Goal: Task Accomplishment & Management: Manage account settings

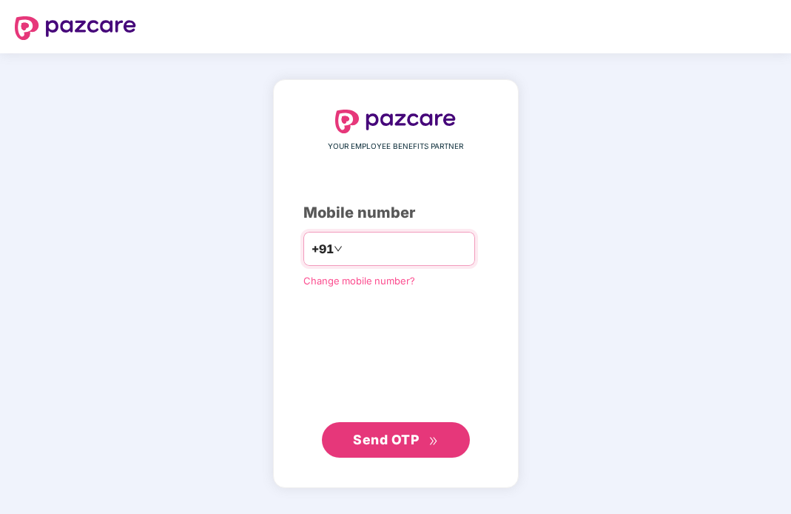
click at [361, 244] on input "number" at bounding box center [406, 249] width 121 height 24
type input "**********"
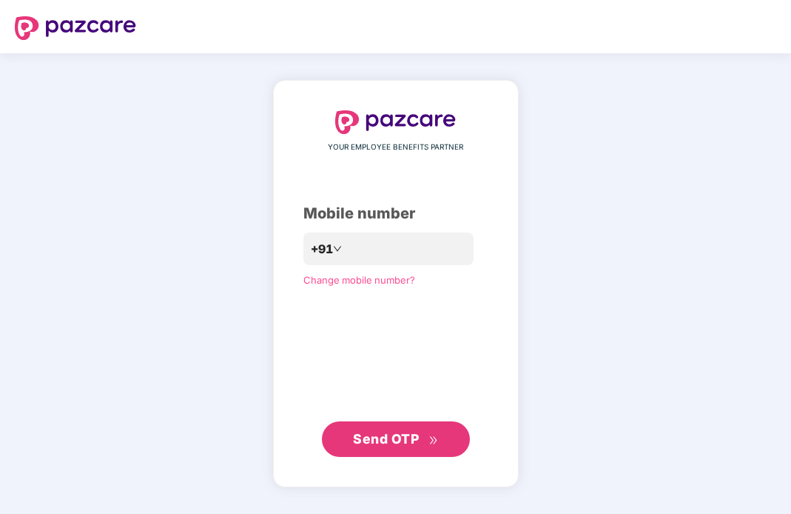
click at [401, 419] on div "**********" at bounding box center [396, 283] width 185 height 346
click at [394, 452] on button "Send OTP" at bounding box center [396, 439] width 148 height 36
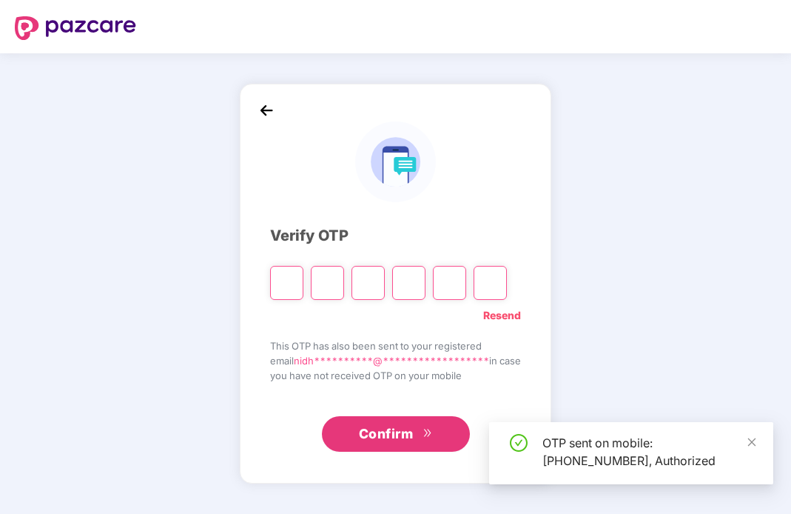
click at [279, 279] on input "Please enter verification code. Digit 1" at bounding box center [286, 283] width 33 height 34
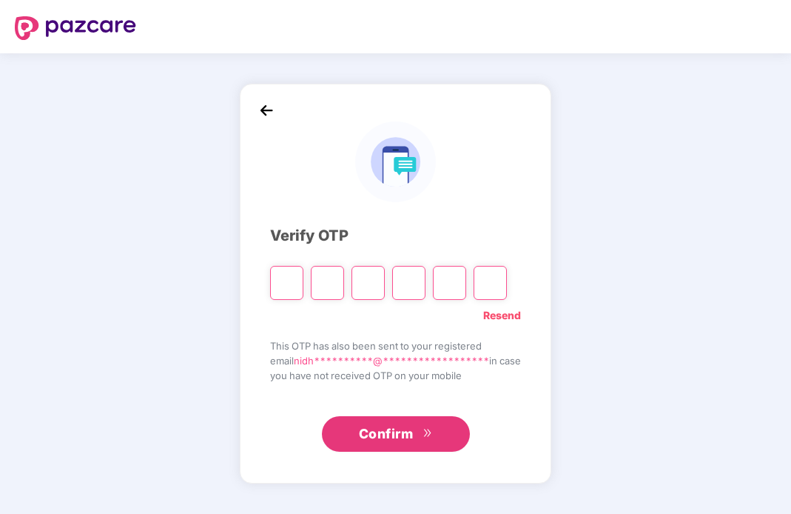
type input "*"
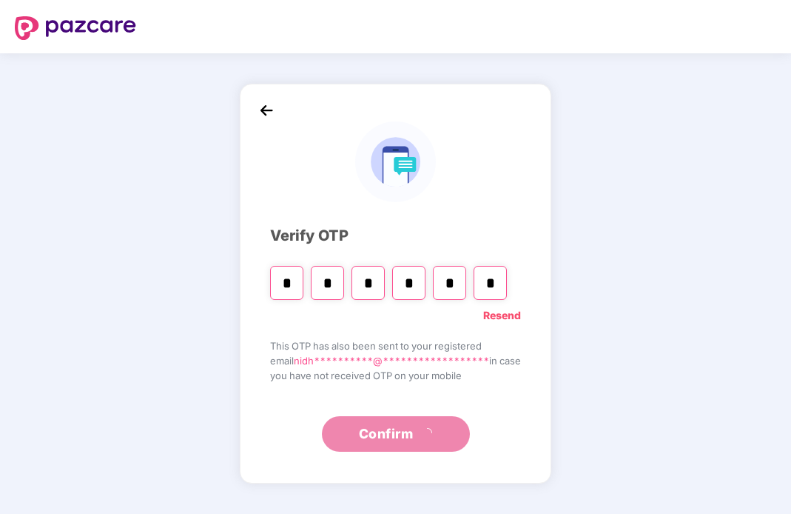
type input "*"
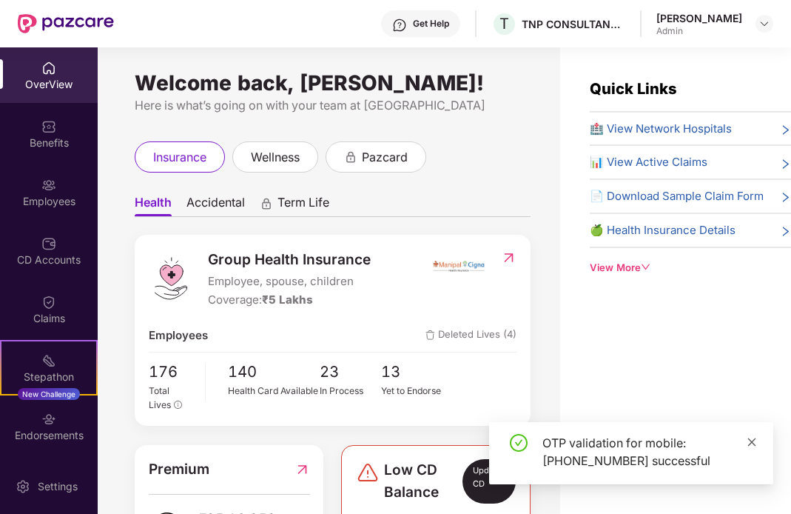
click at [749, 443] on icon "close" at bounding box center [753, 442] width 8 height 8
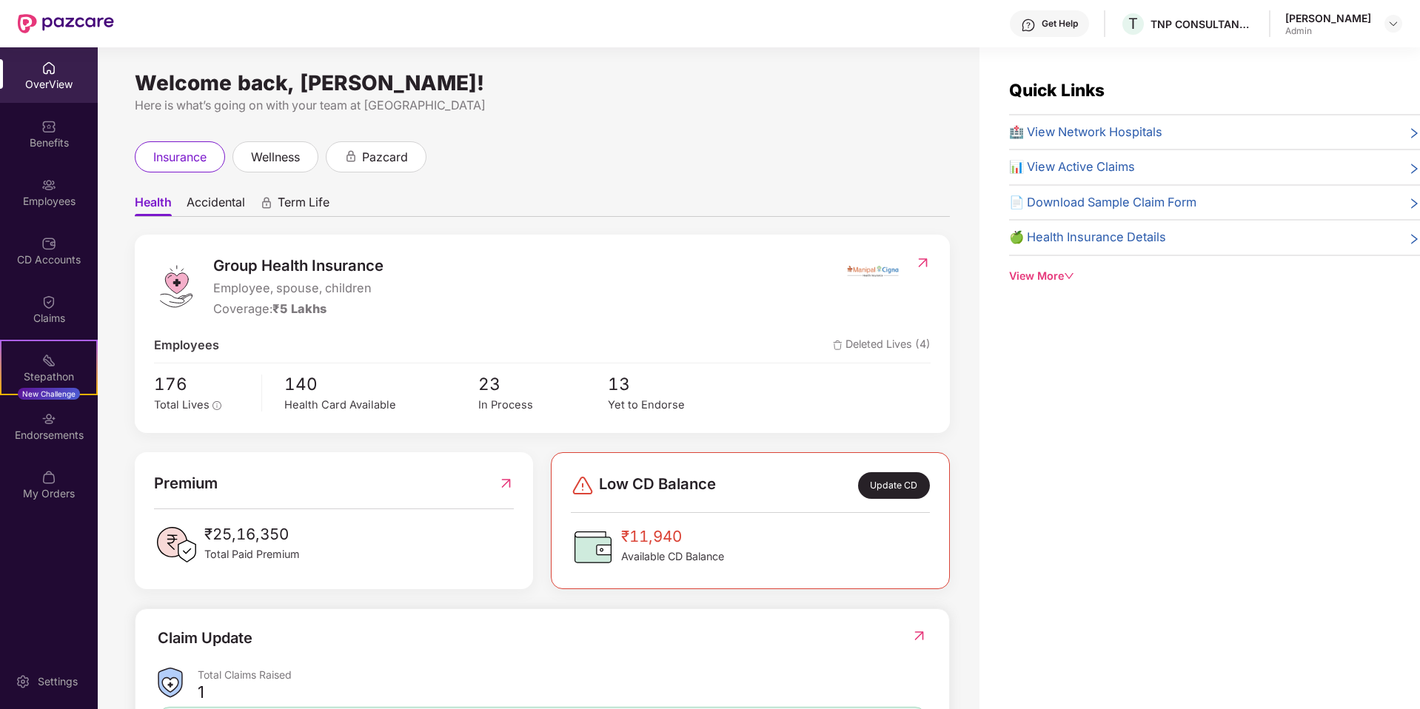
click at [791, 512] on div "Quick Links 🏥 View Network Hospitals 📊 View Active Claims 📄 Download Sample Cla…" at bounding box center [1200, 401] width 441 height 709
click at [791, 261] on img at bounding box center [923, 262] width 16 height 15
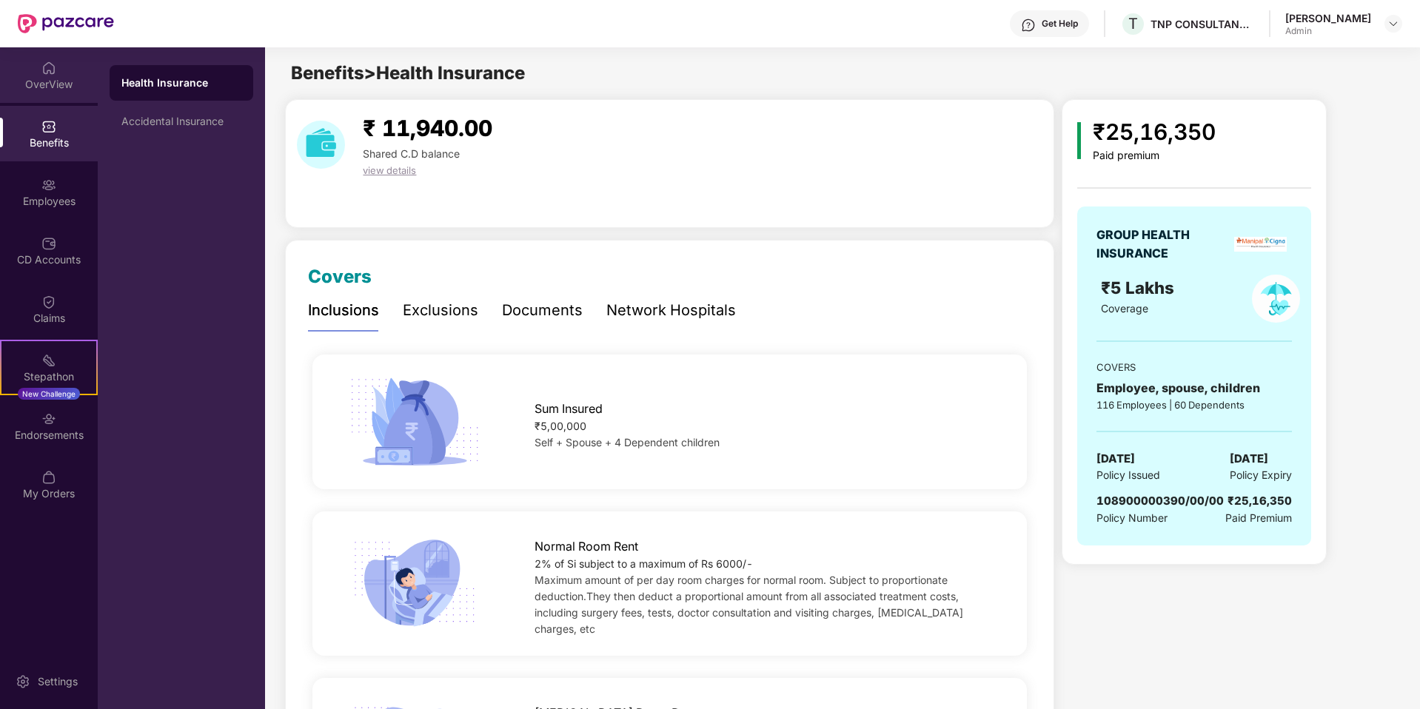
click at [39, 71] on div "OverView" at bounding box center [49, 75] width 98 height 56
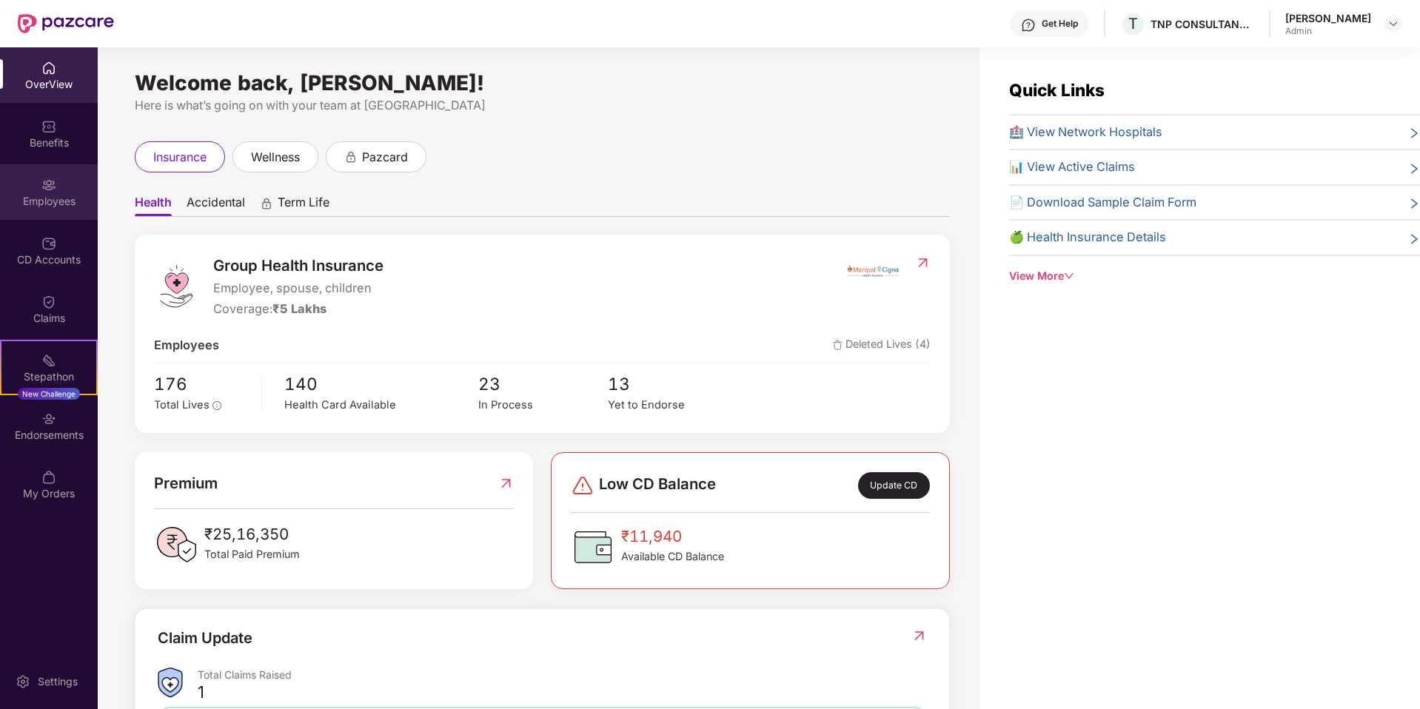
click at [46, 187] on img at bounding box center [48, 185] width 15 height 15
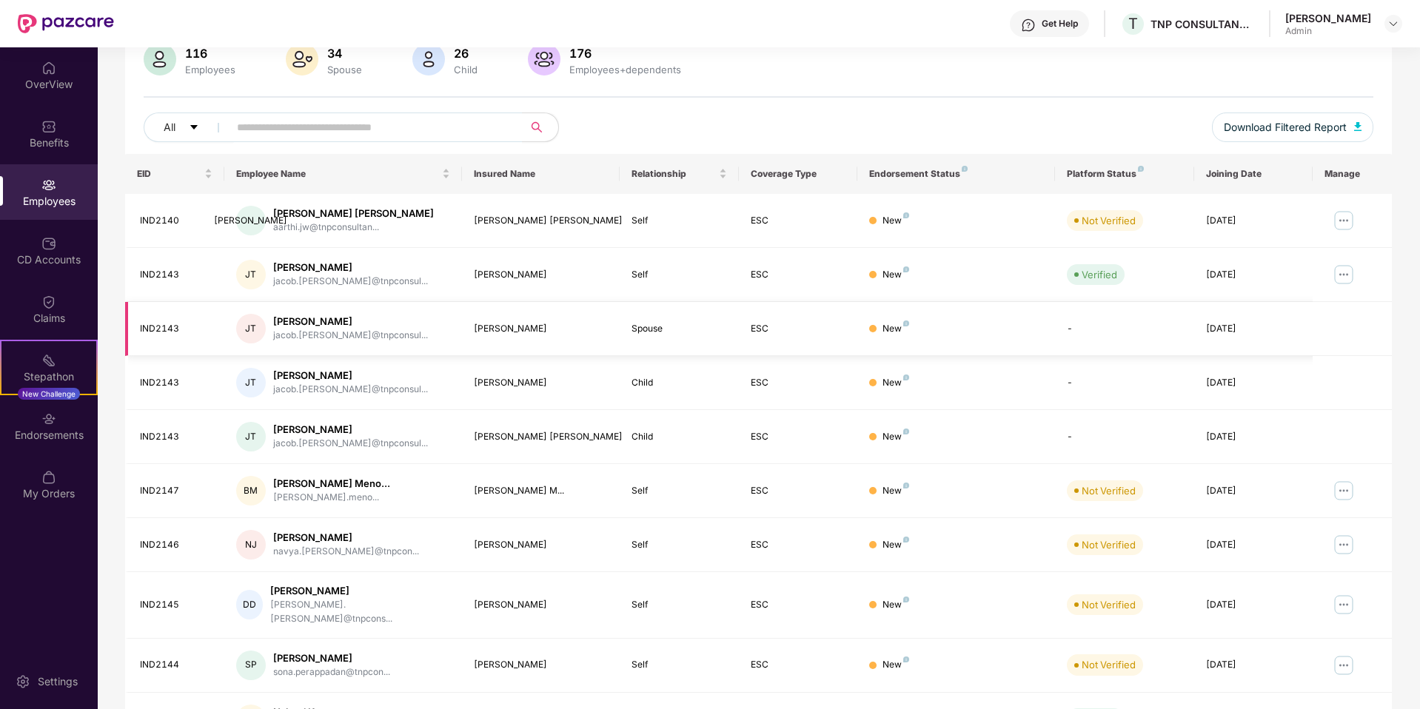
scroll to position [201, 0]
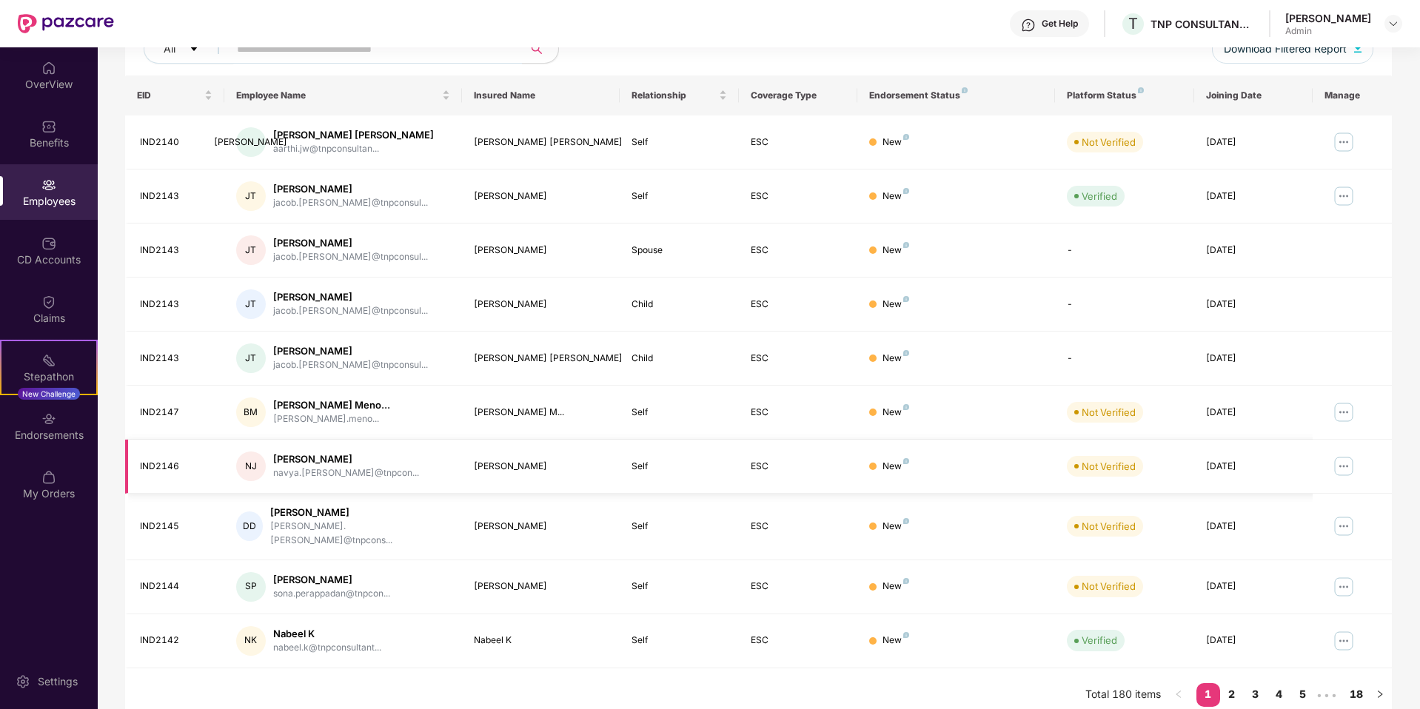
click at [286, 466] on div "navya.jayakumar@tnpcon..." at bounding box center [346, 473] width 146 height 14
click at [791, 464] on img at bounding box center [1344, 467] width 24 height 24
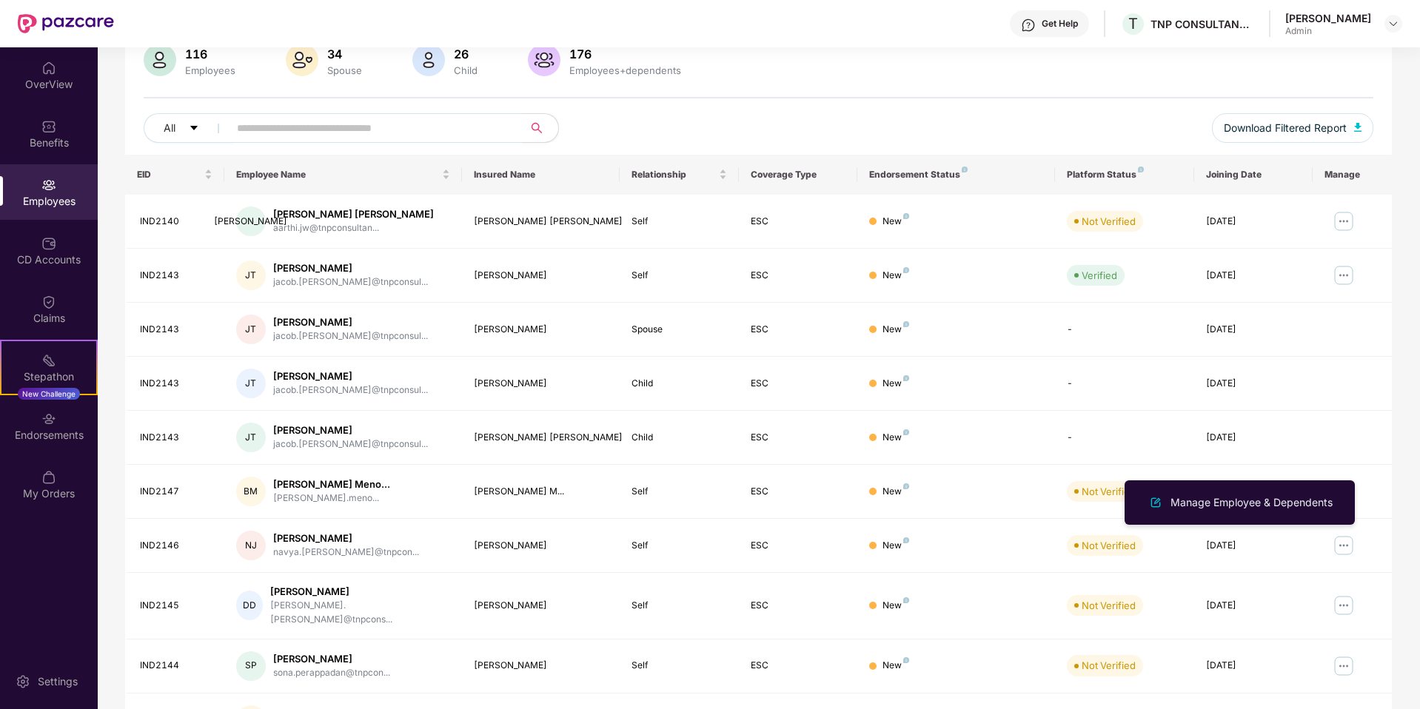
scroll to position [0, 0]
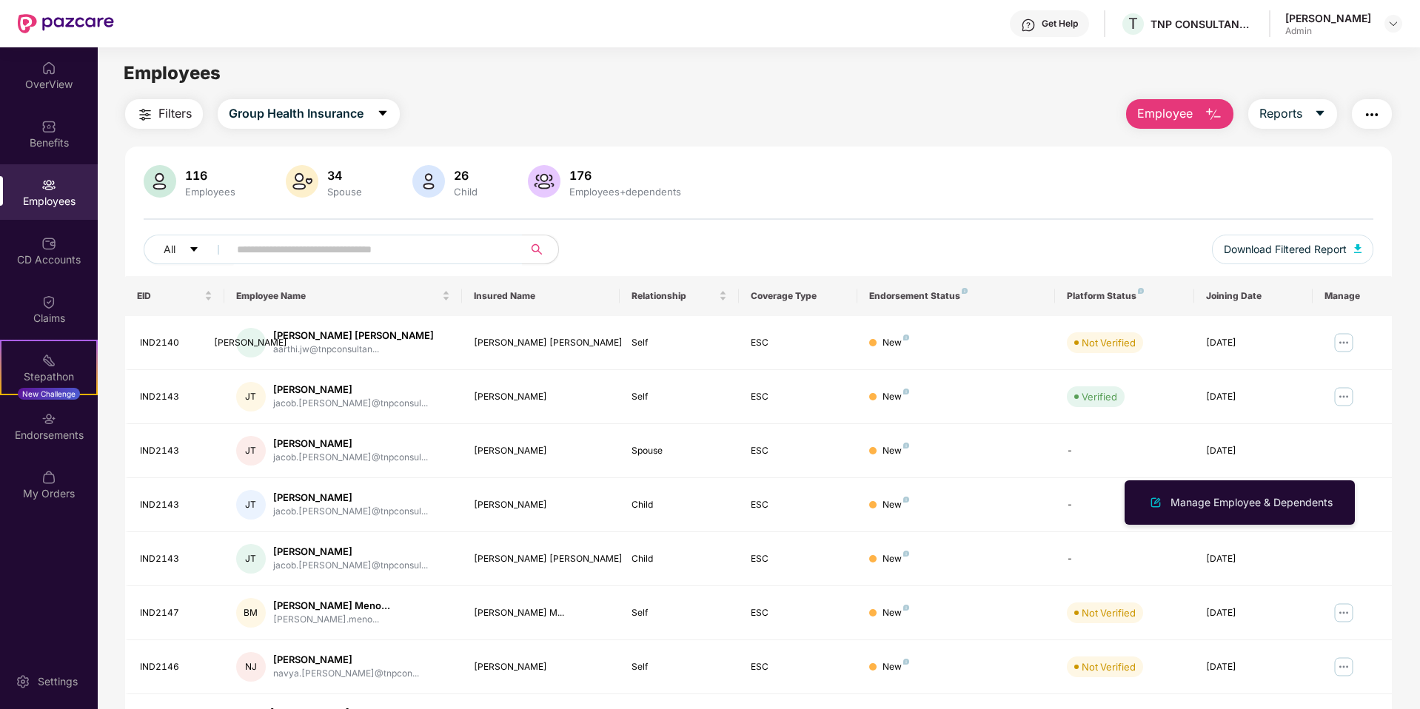
click at [791, 84] on div "Employees" at bounding box center [759, 73] width 1322 height 28
click at [501, 78] on div "Employees" at bounding box center [759, 73] width 1322 height 28
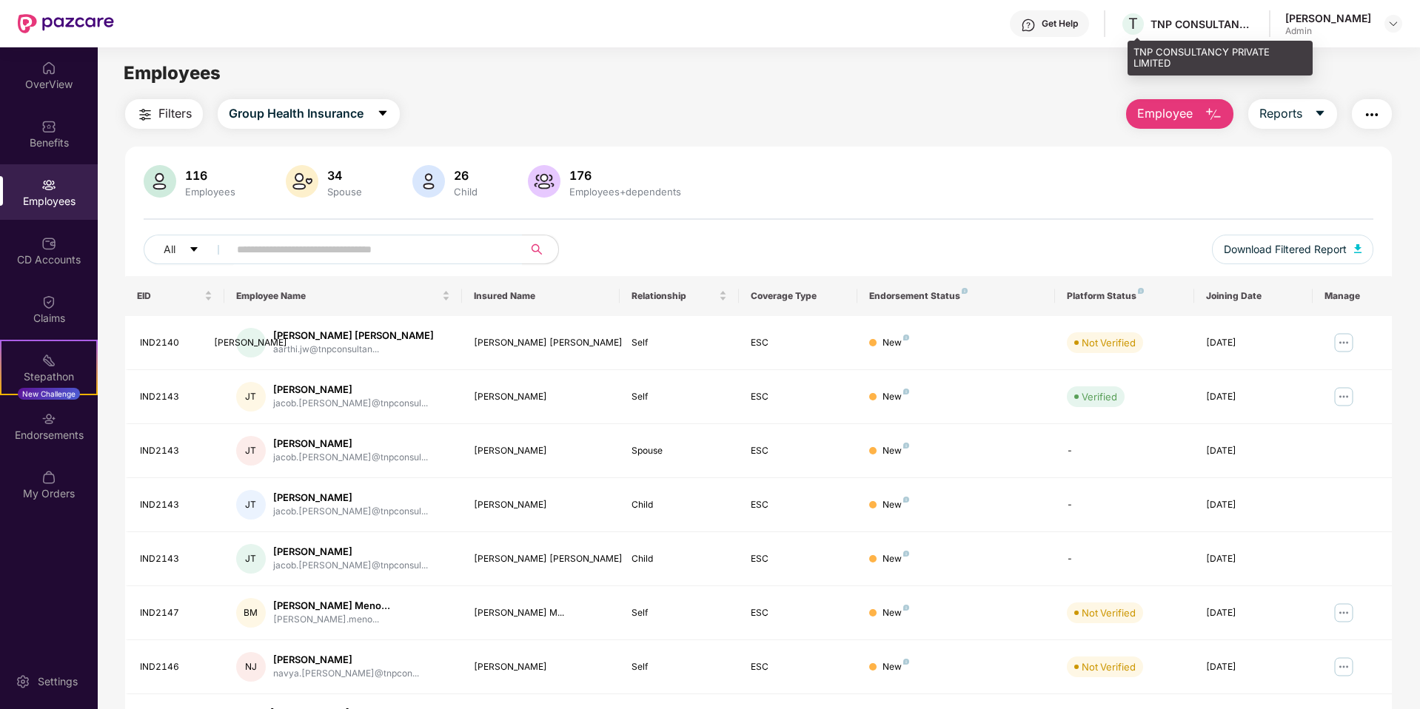
click at [791, 27] on div "TNP CONSULTANCY PRIVATE LIMITED" at bounding box center [1203, 24] width 104 height 14
click at [791, 21] on img at bounding box center [1393, 24] width 12 height 12
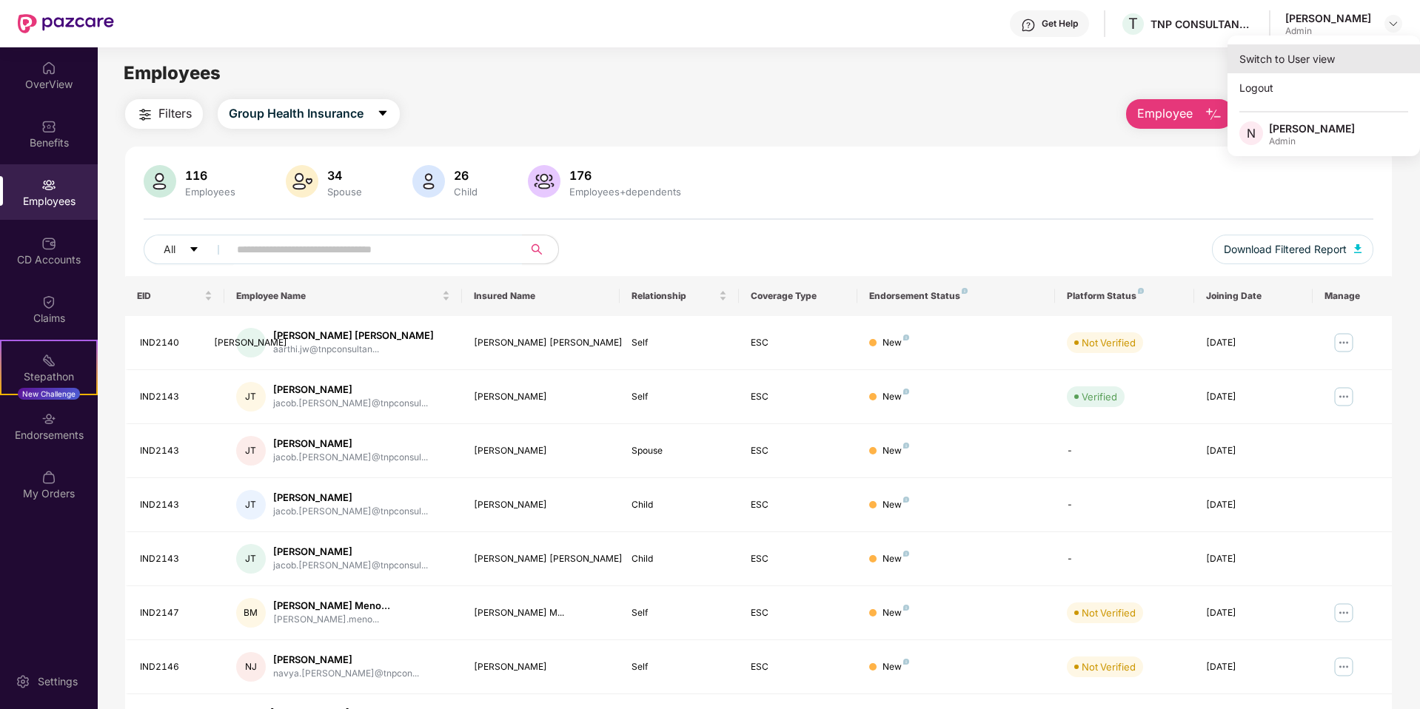
click at [791, 47] on div "Switch to User view" at bounding box center [1324, 58] width 192 height 29
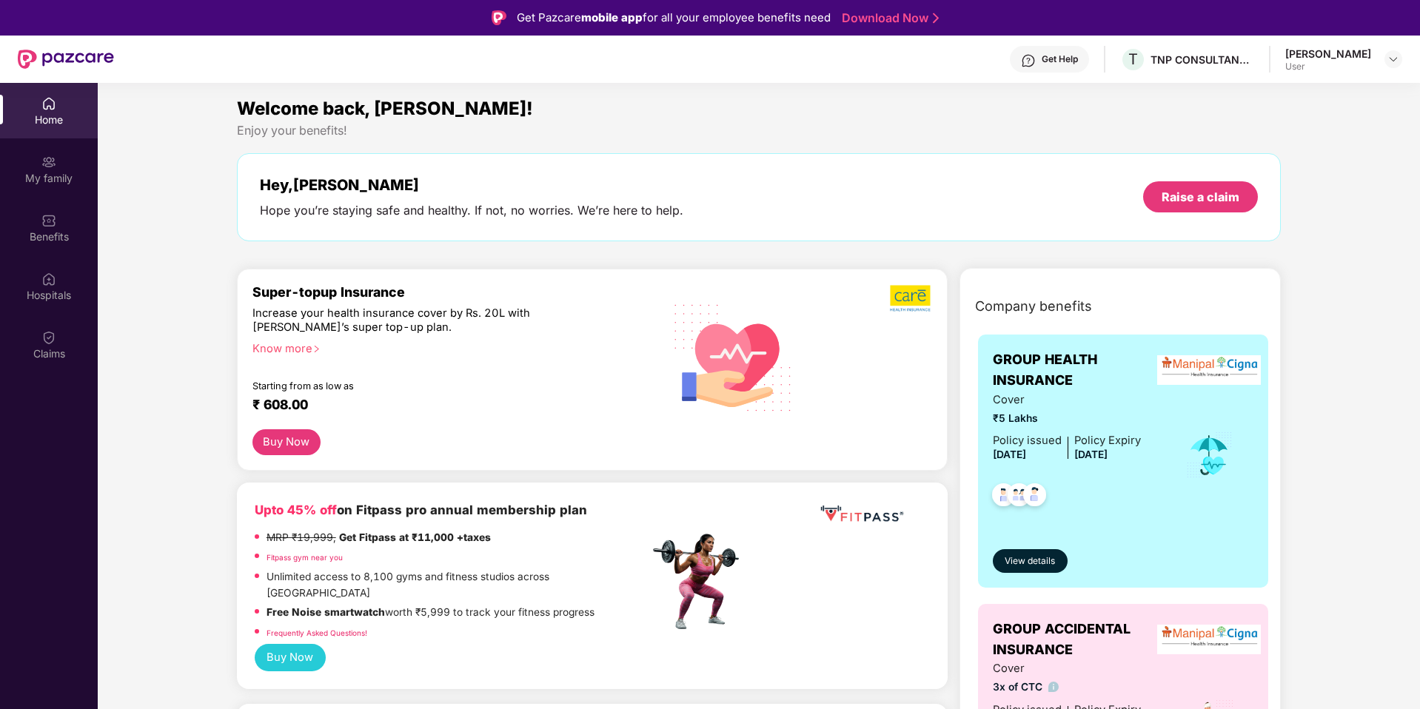
click at [25, 113] on div "Home" at bounding box center [49, 120] width 98 height 15
click at [791, 54] on img at bounding box center [1393, 59] width 12 height 12
click at [791, 95] on div "Switch to admin view" at bounding box center [1324, 94] width 192 height 29
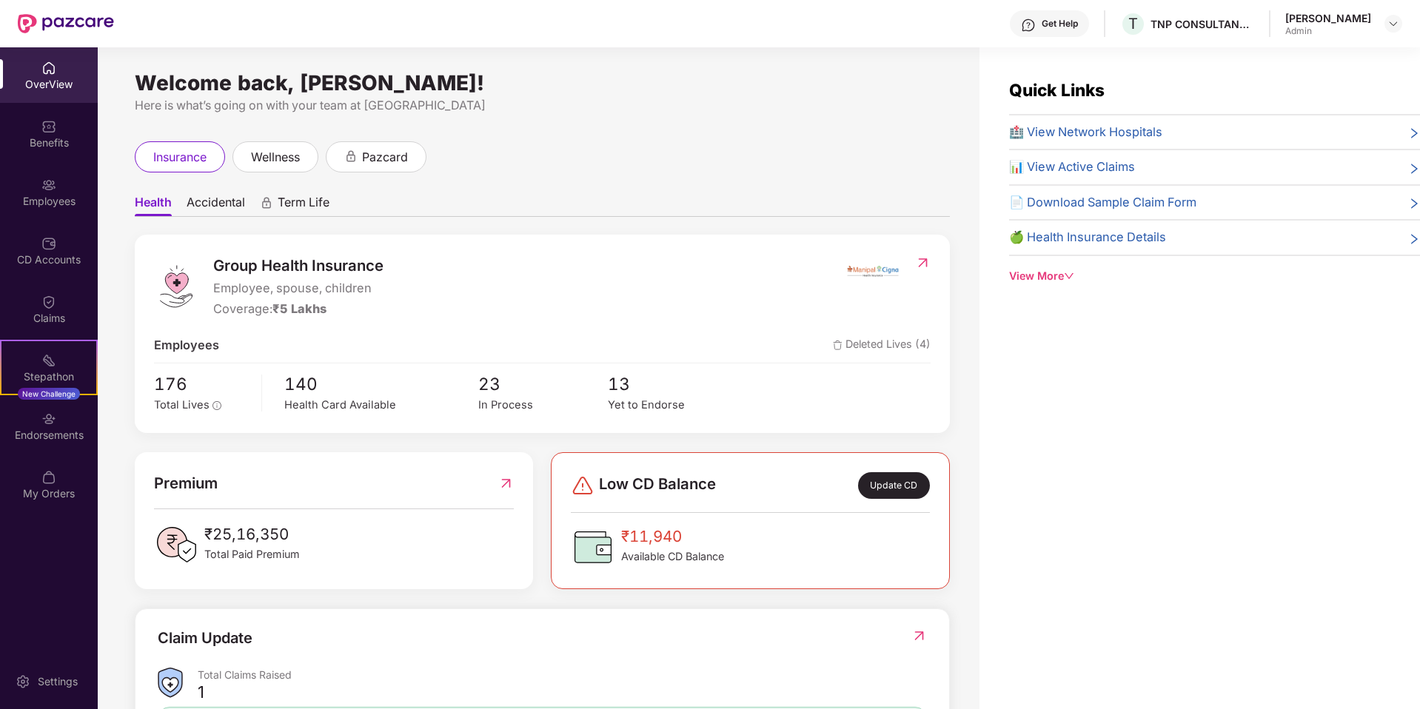
click at [791, 341] on span "Deleted Lives (4)" at bounding box center [882, 345] width 98 height 19
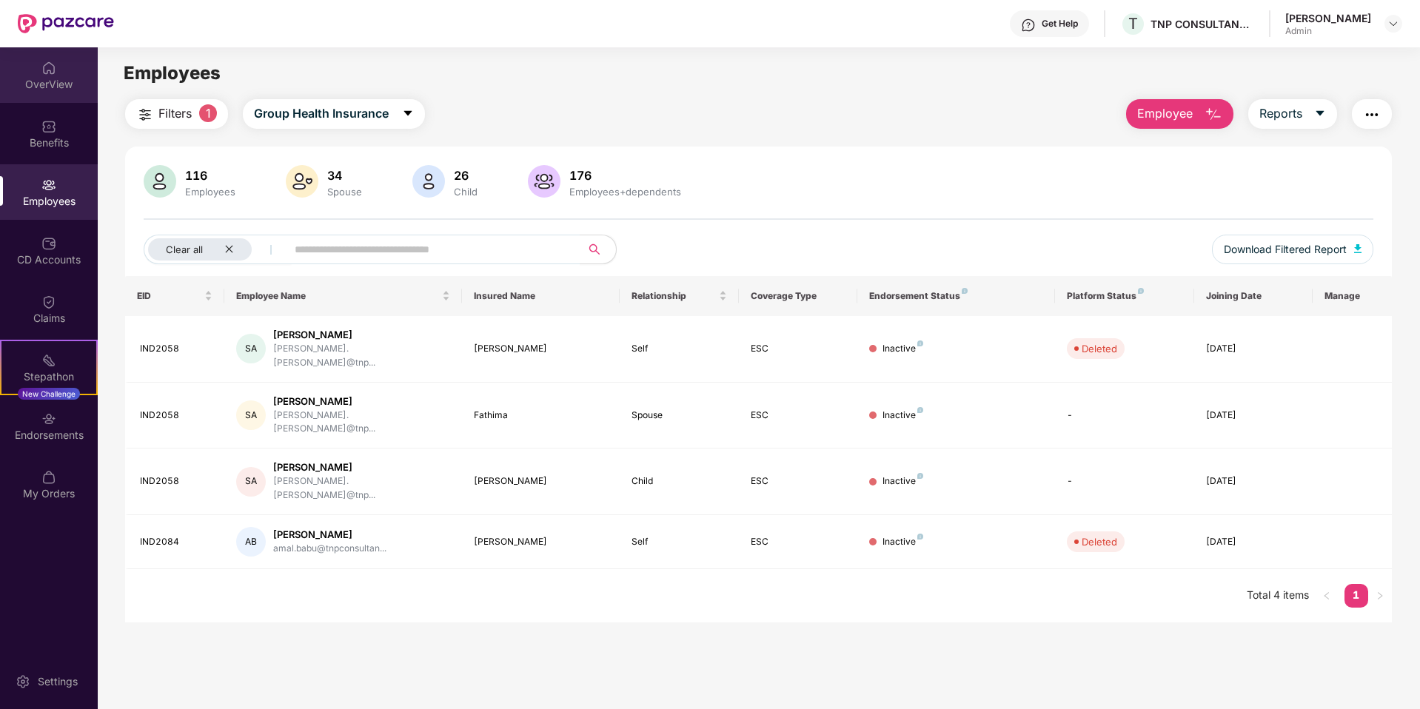
click at [57, 71] on div "OverView" at bounding box center [49, 75] width 98 height 56
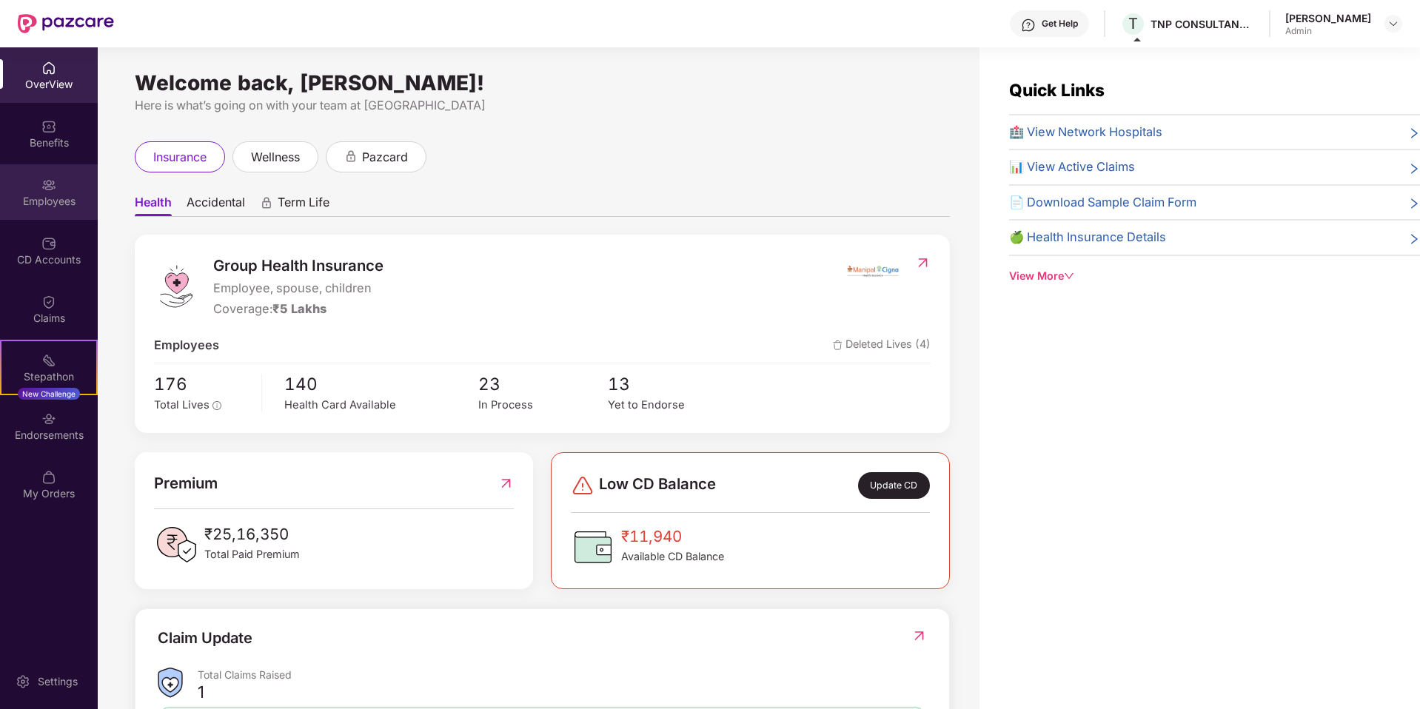
click at [44, 207] on div "Employees" at bounding box center [49, 201] width 98 height 15
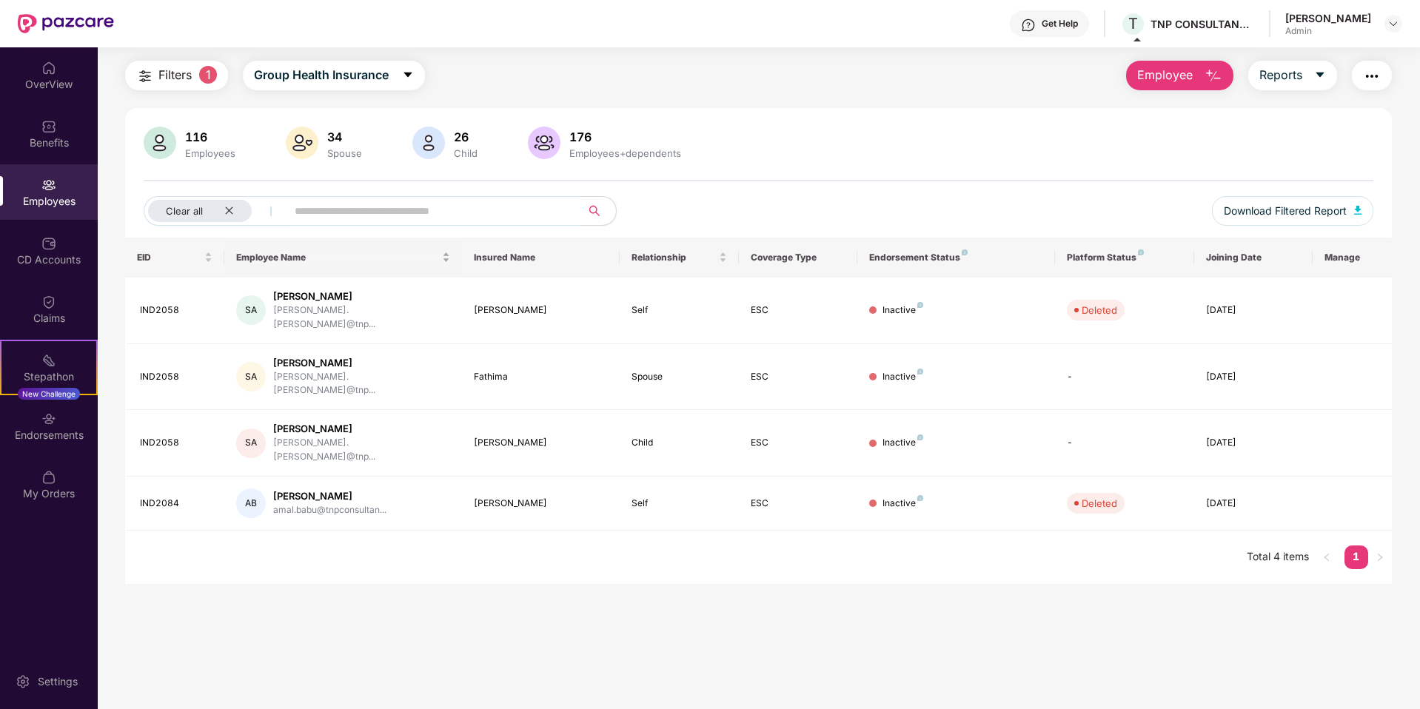
scroll to position [47, 0]
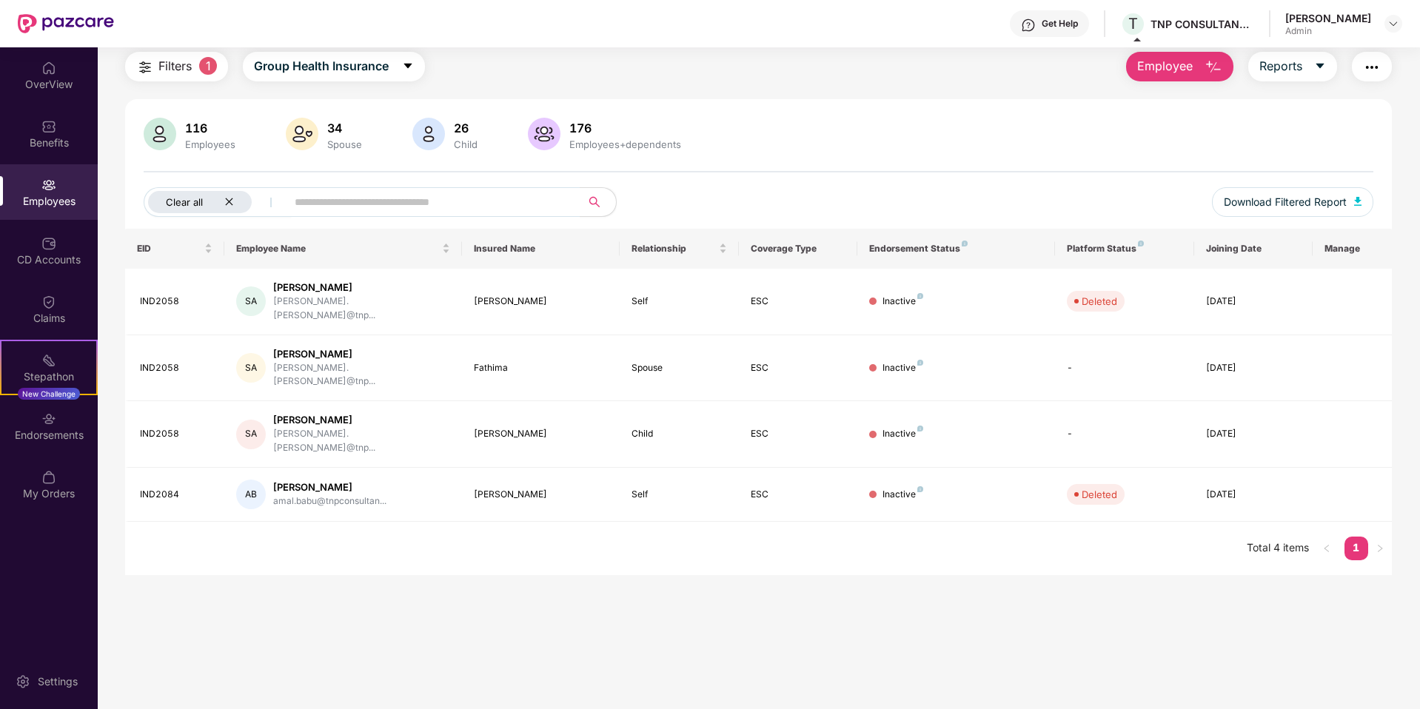
click at [230, 201] on icon "close" at bounding box center [228, 201] width 7 height 7
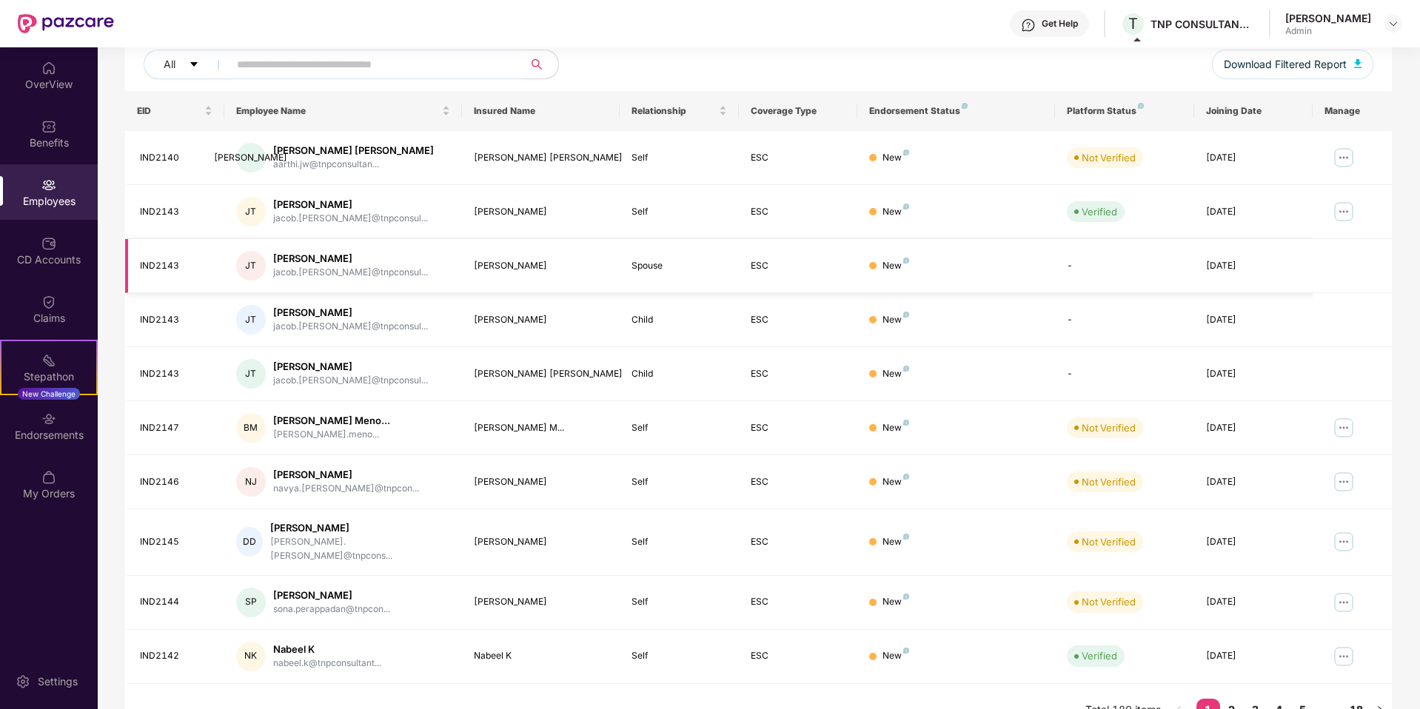
scroll to position [201, 0]
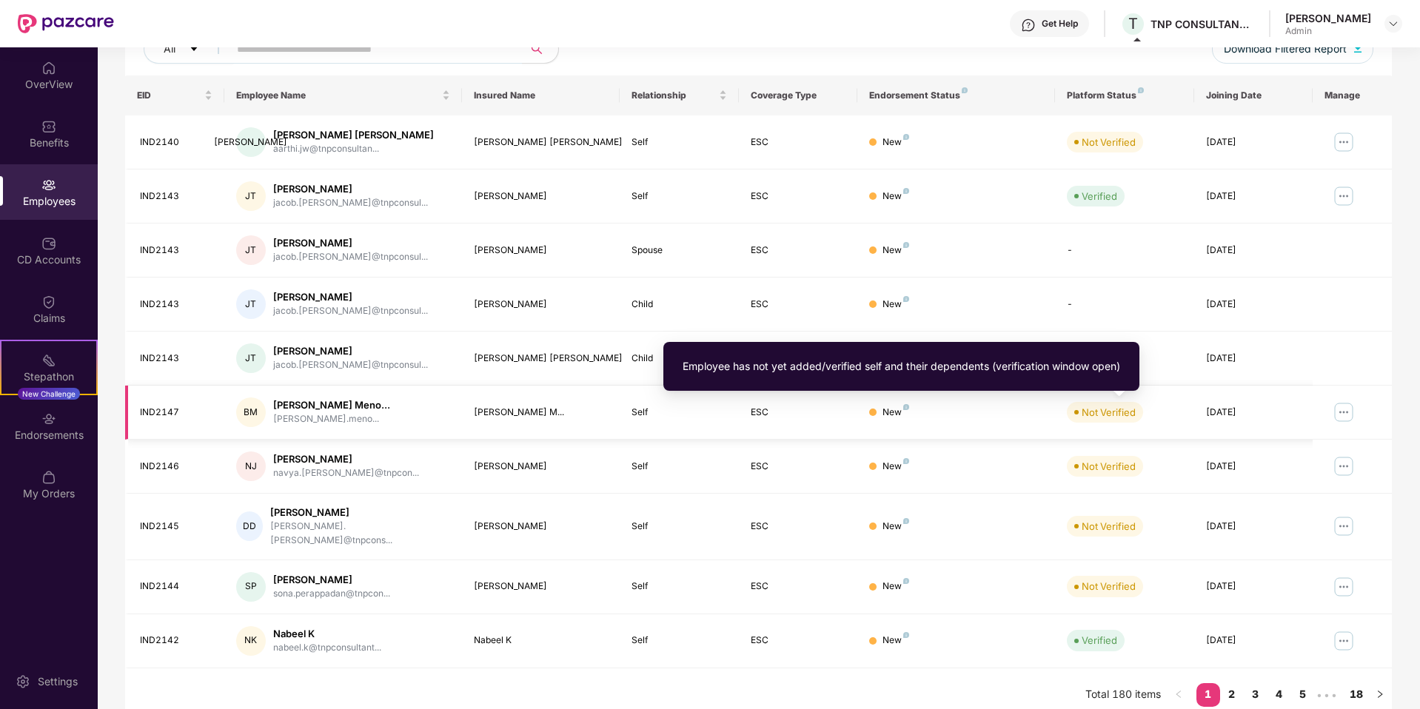
click at [791, 415] on div "Not Verified" at bounding box center [1109, 412] width 54 height 15
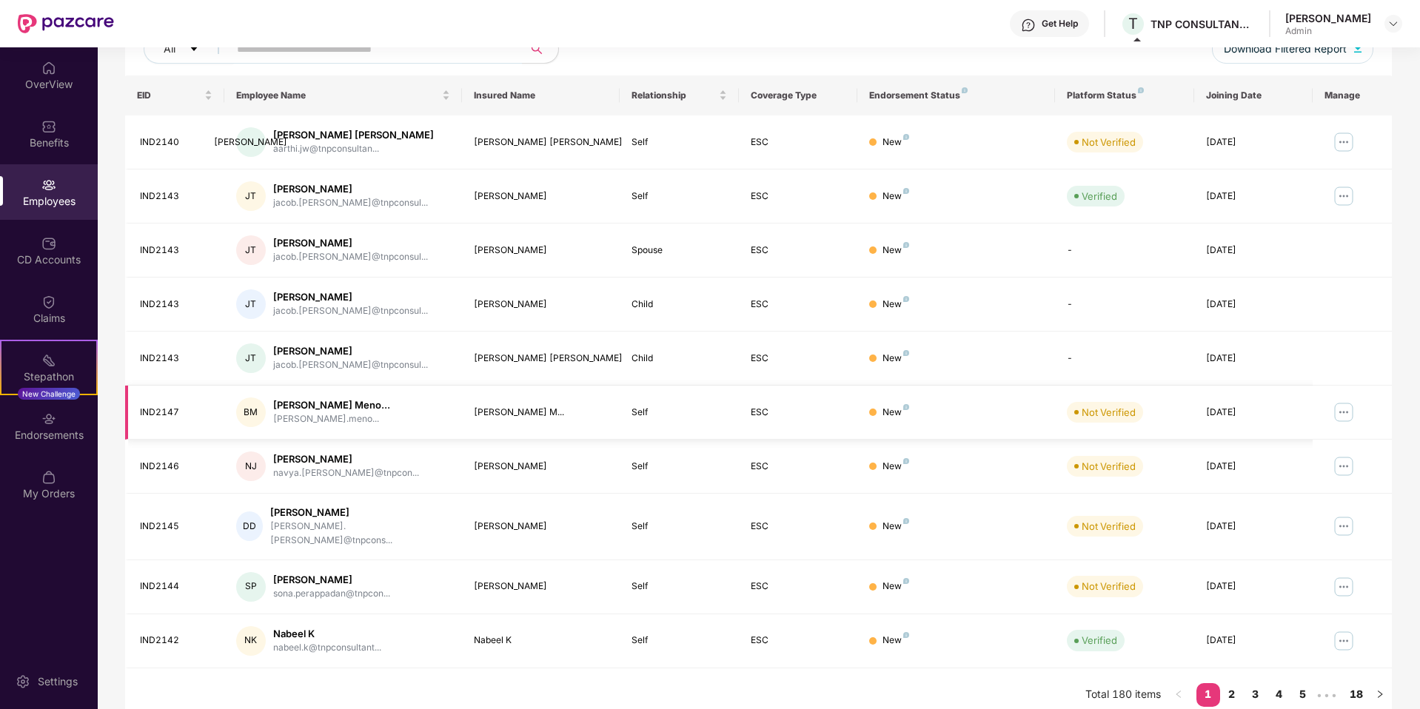
click at [348, 415] on div "brijesh-balagopal.meno..." at bounding box center [331, 419] width 117 height 14
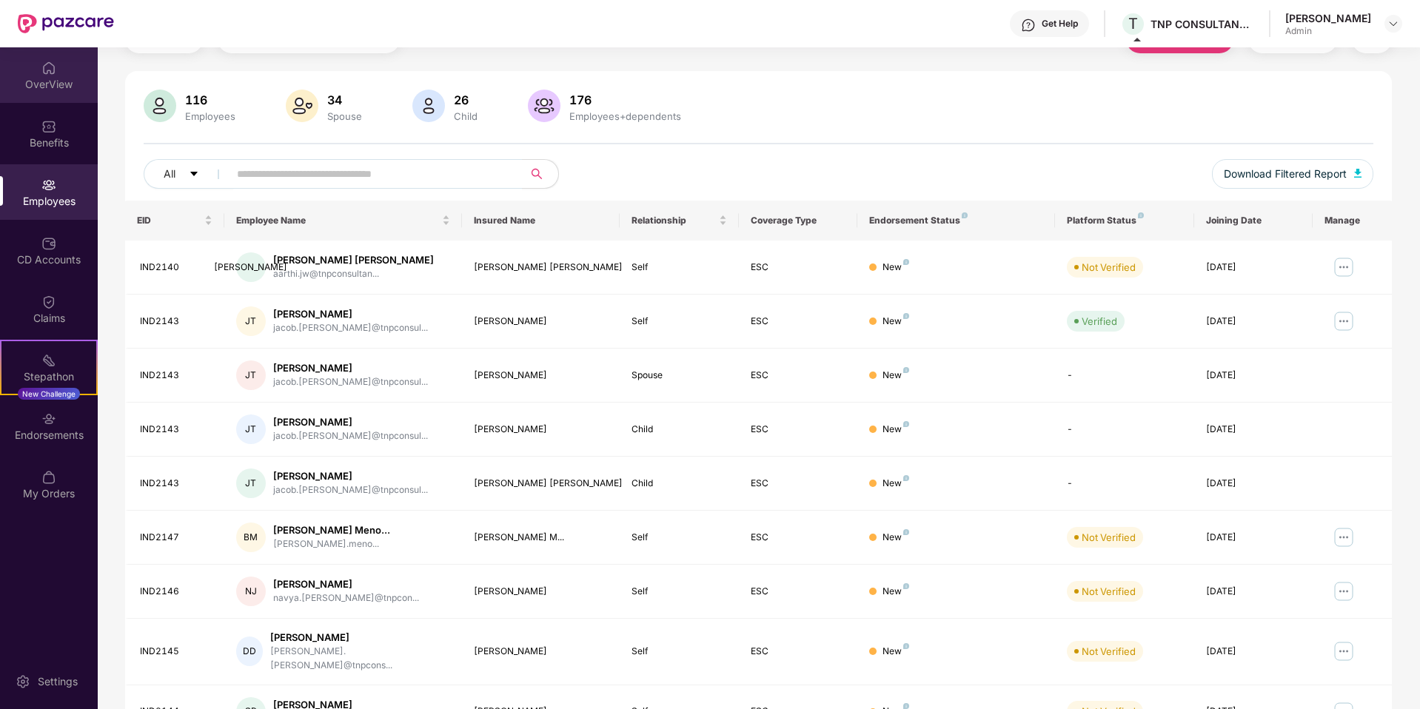
scroll to position [0, 0]
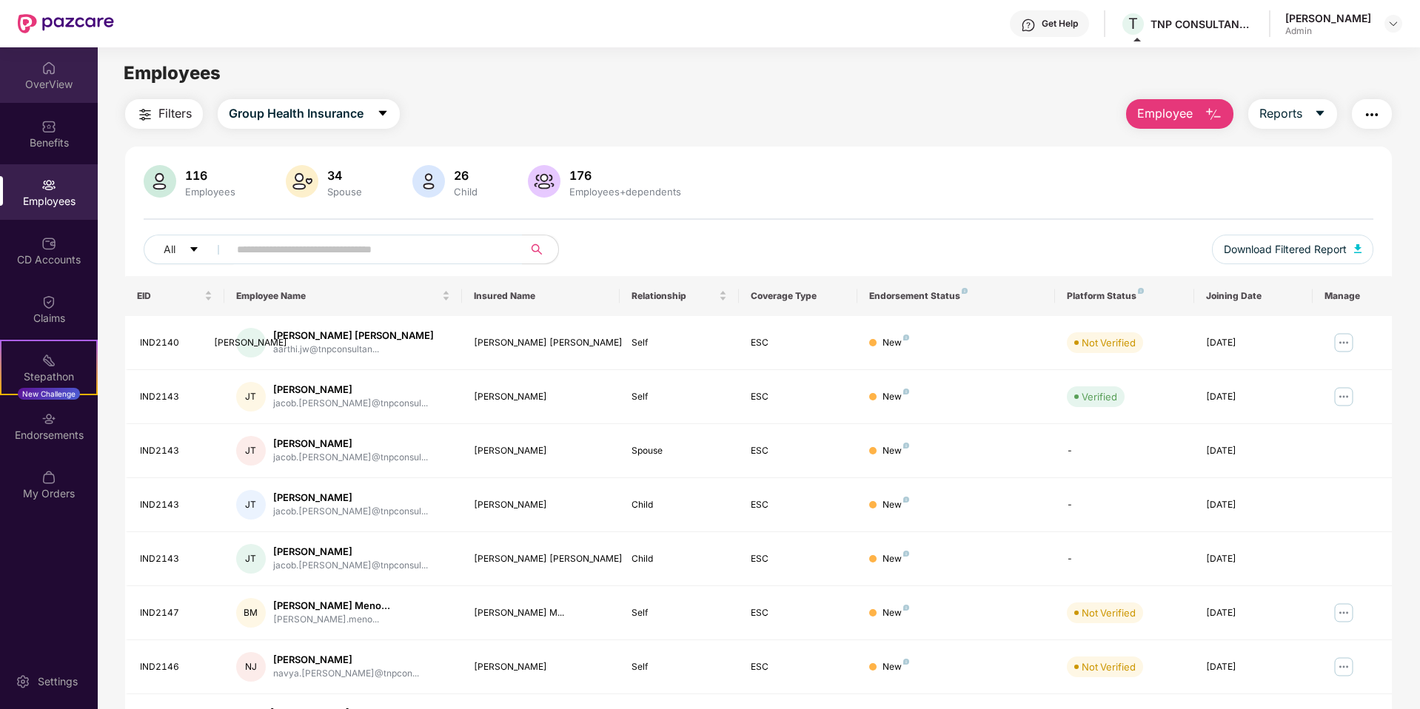
click at [50, 73] on img at bounding box center [48, 68] width 15 height 15
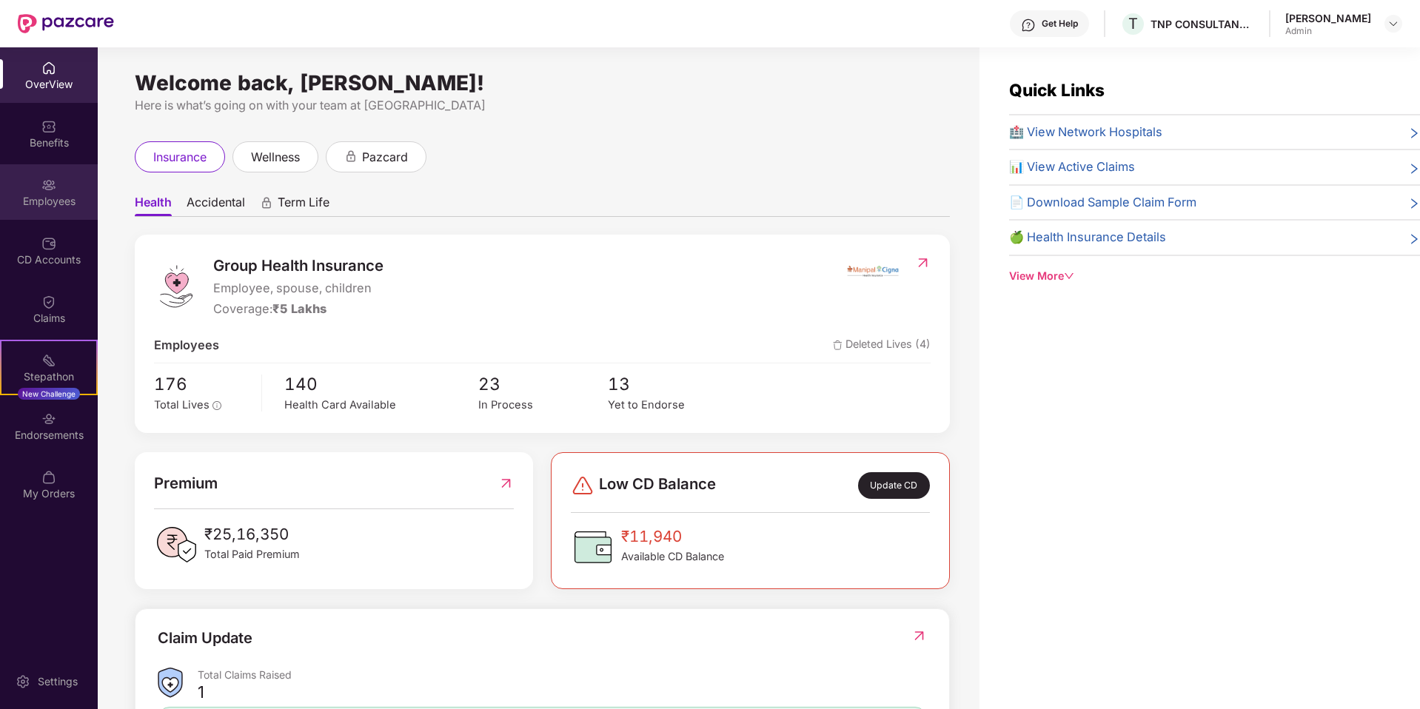
click at [50, 197] on div "Employees" at bounding box center [49, 201] width 98 height 15
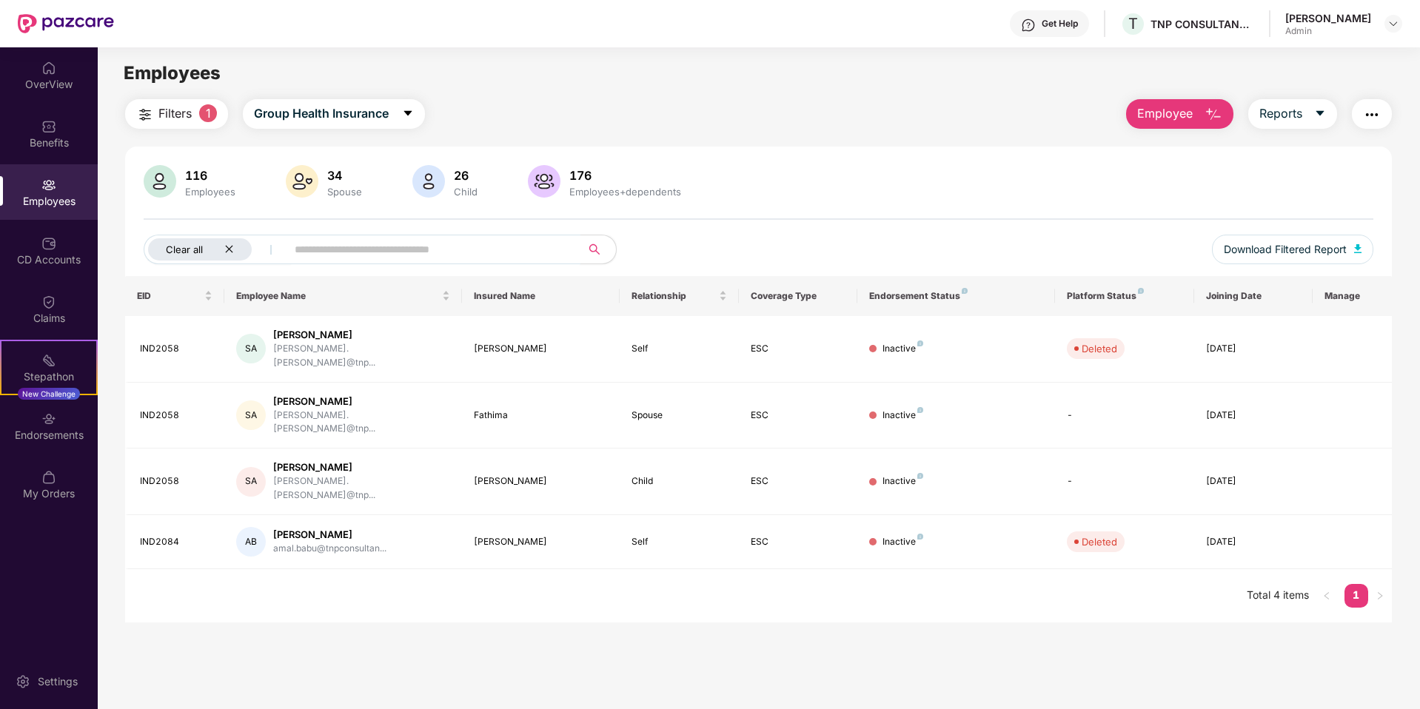
click at [230, 247] on icon "close" at bounding box center [228, 249] width 7 height 7
click at [224, 251] on icon "close" at bounding box center [229, 249] width 10 height 10
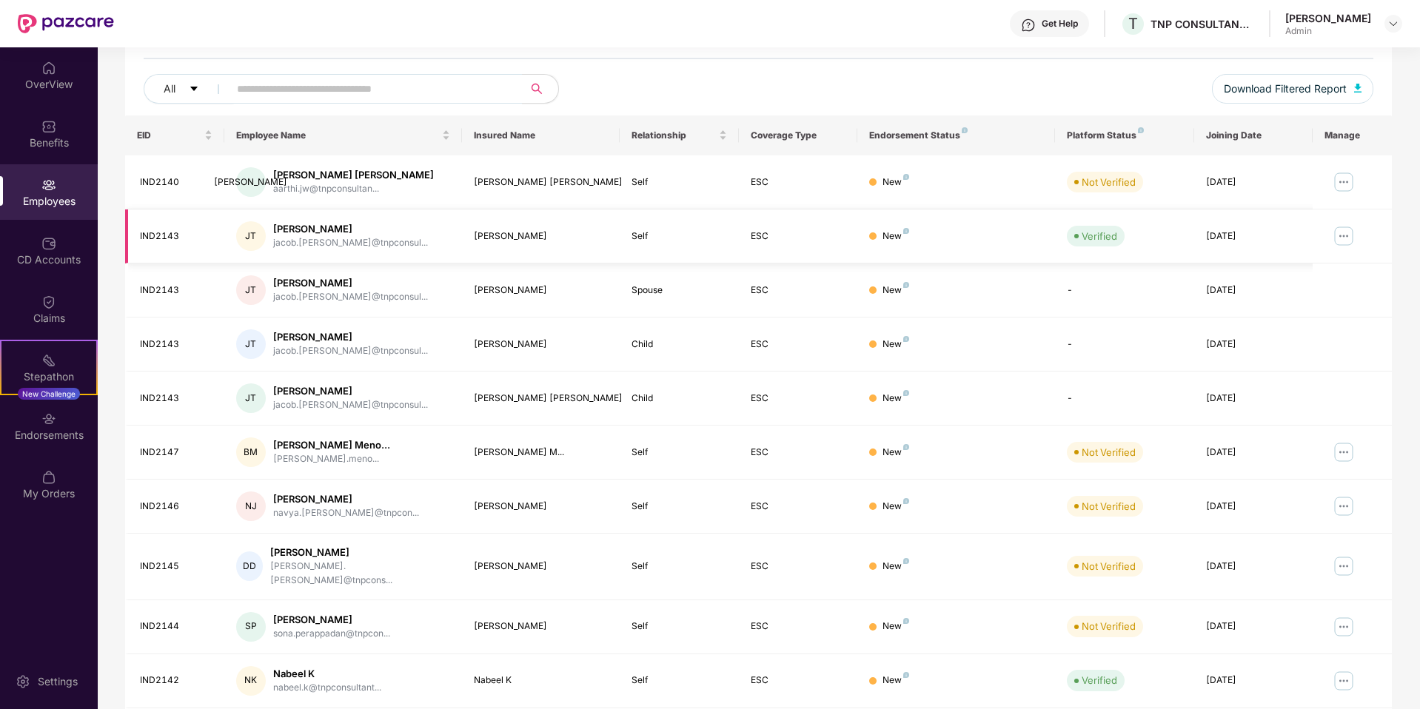
scroll to position [161, 0]
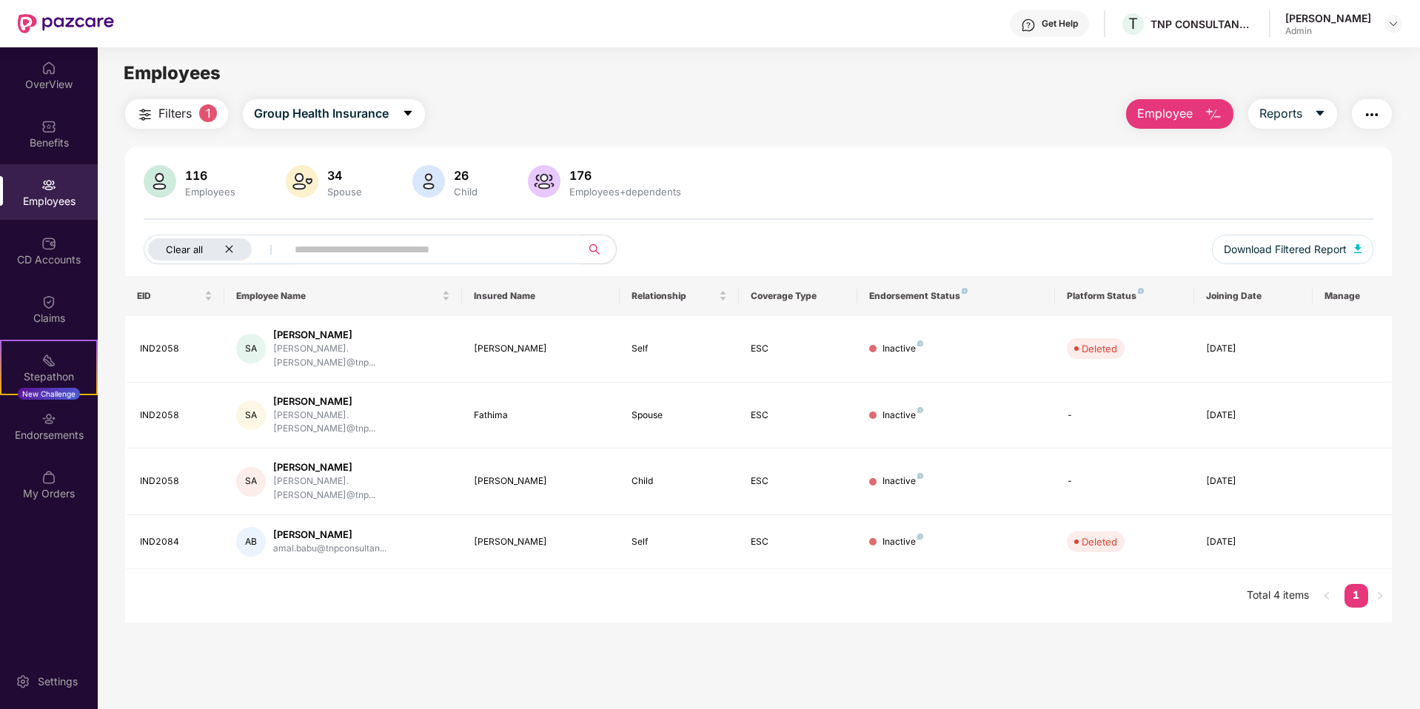
click at [234, 248] on div "Clear all" at bounding box center [200, 249] width 104 height 22
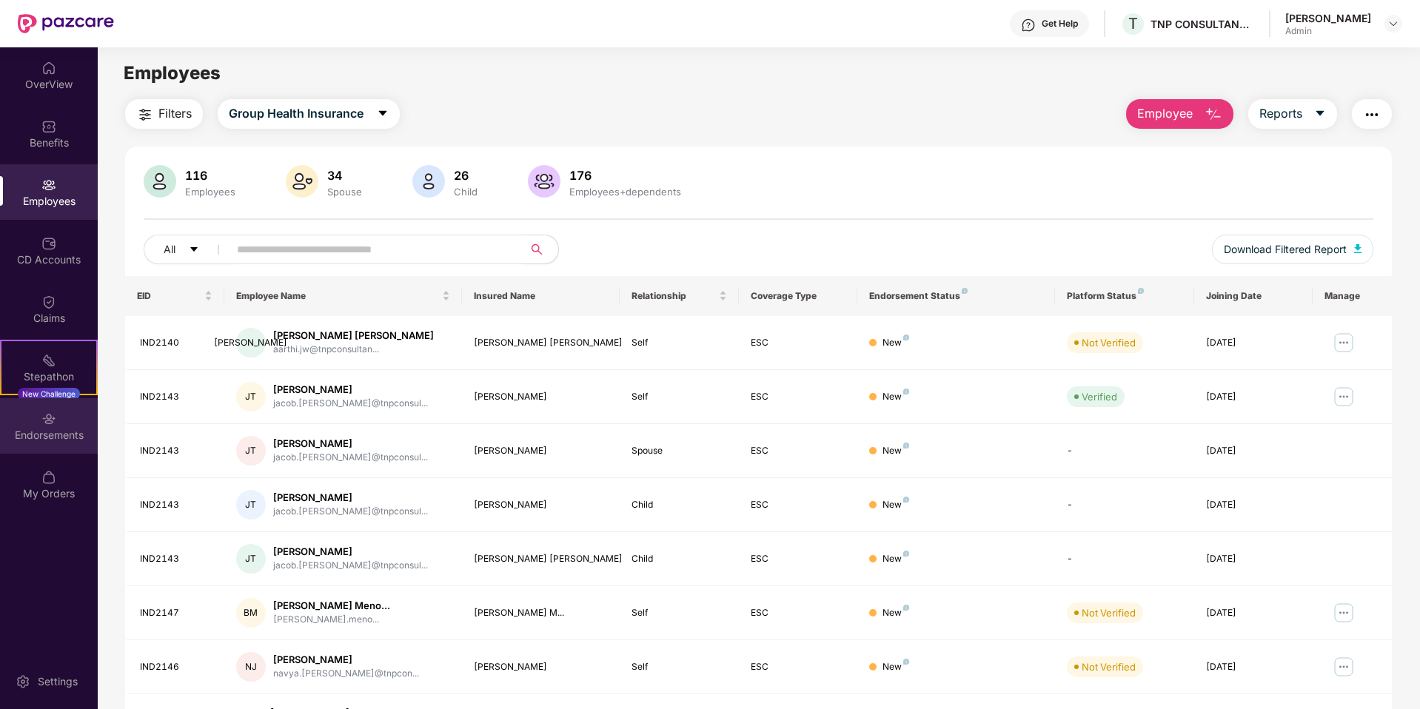
click at [71, 403] on div "Endorsements" at bounding box center [49, 426] width 98 height 56
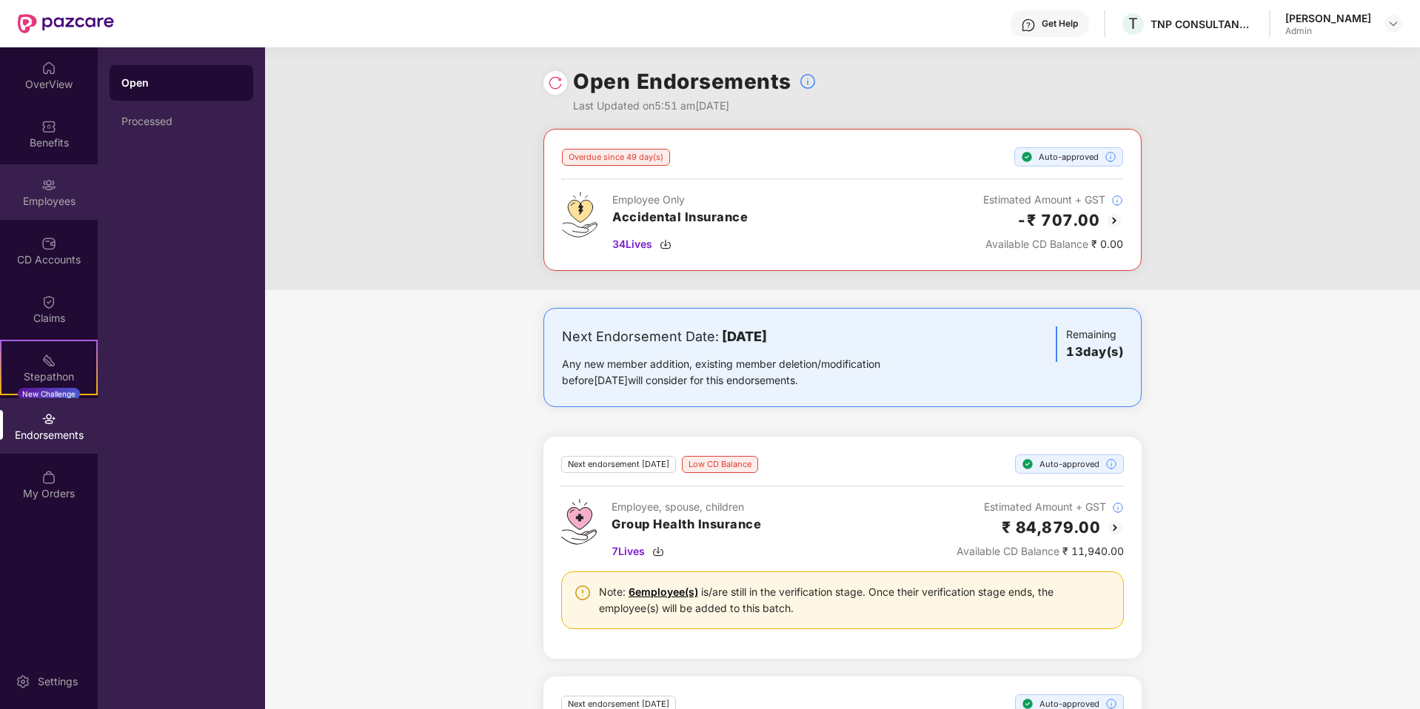
click at [52, 201] on div "Employees" at bounding box center [49, 201] width 98 height 15
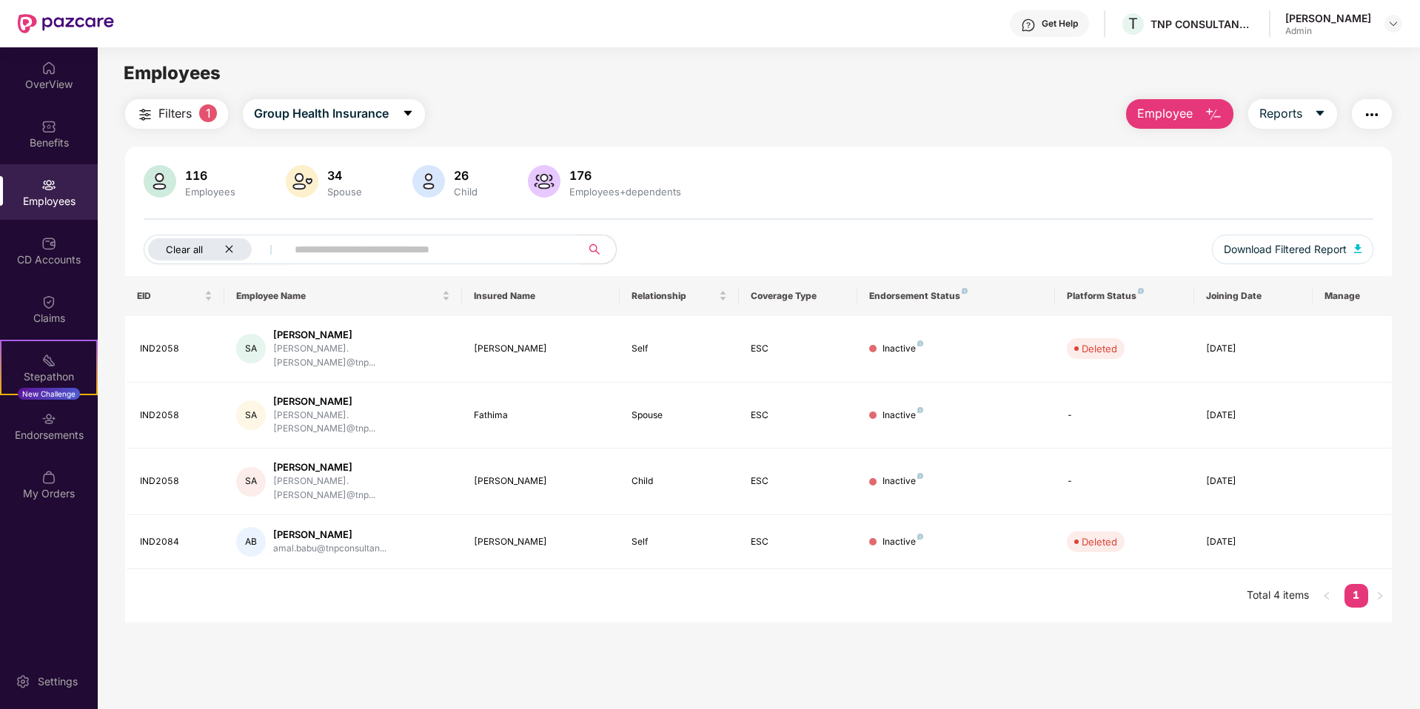
click at [234, 253] on div "Clear all" at bounding box center [200, 249] width 104 height 22
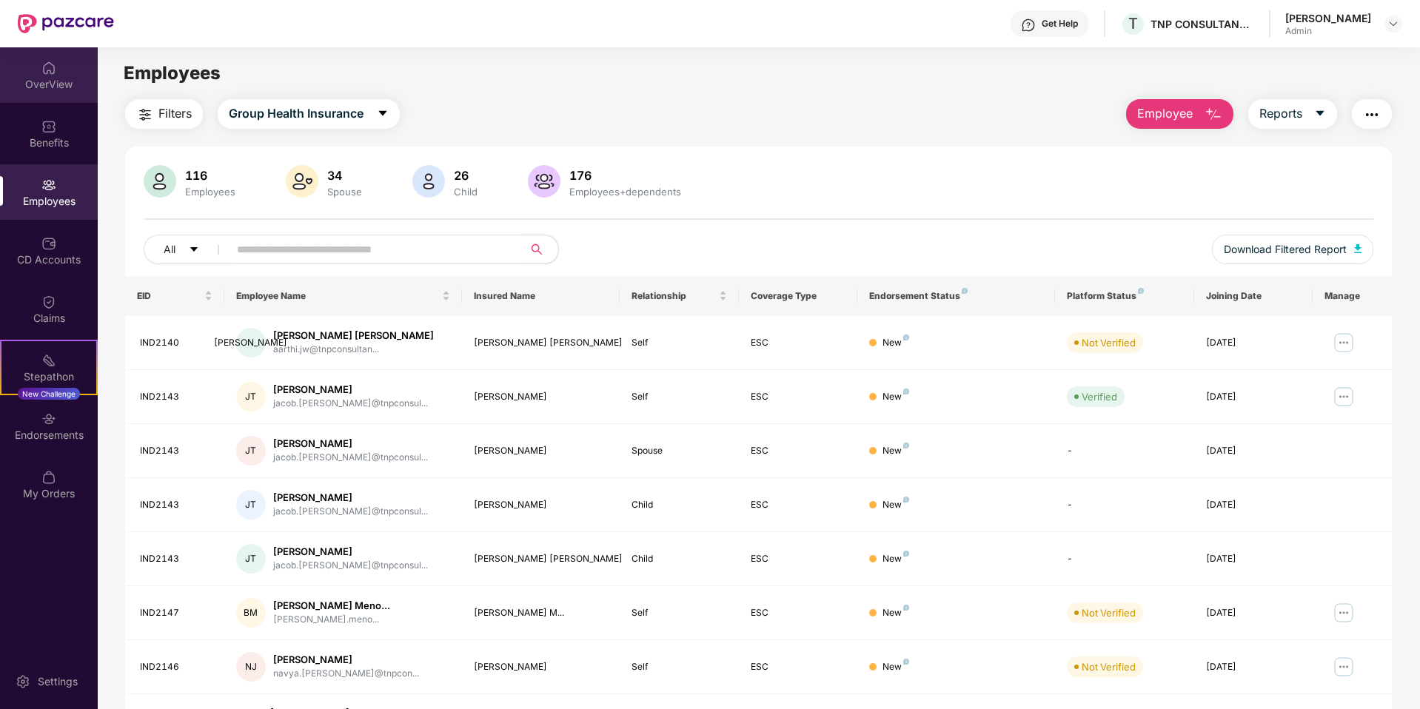
click at [59, 79] on div "OverView" at bounding box center [49, 84] width 98 height 15
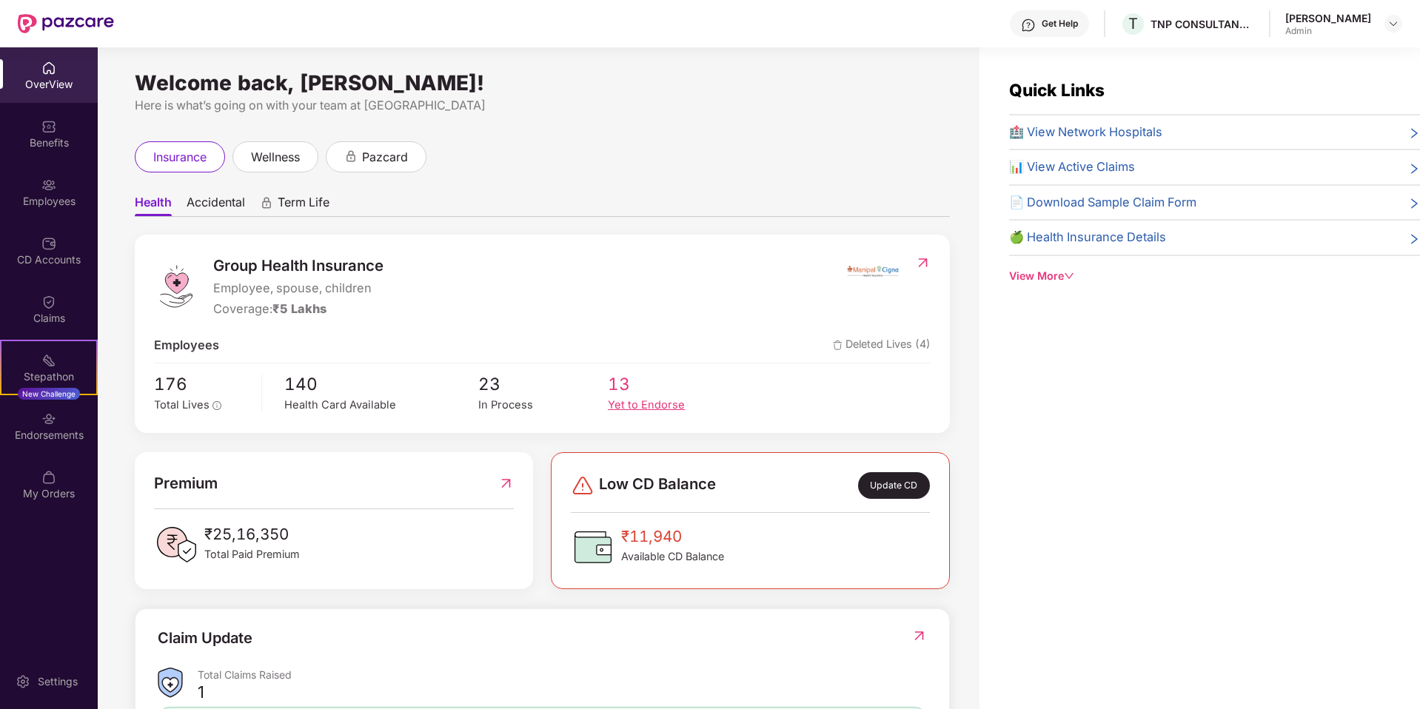
click at [629, 399] on div "Yet to Endorse" at bounding box center [673, 405] width 130 height 17
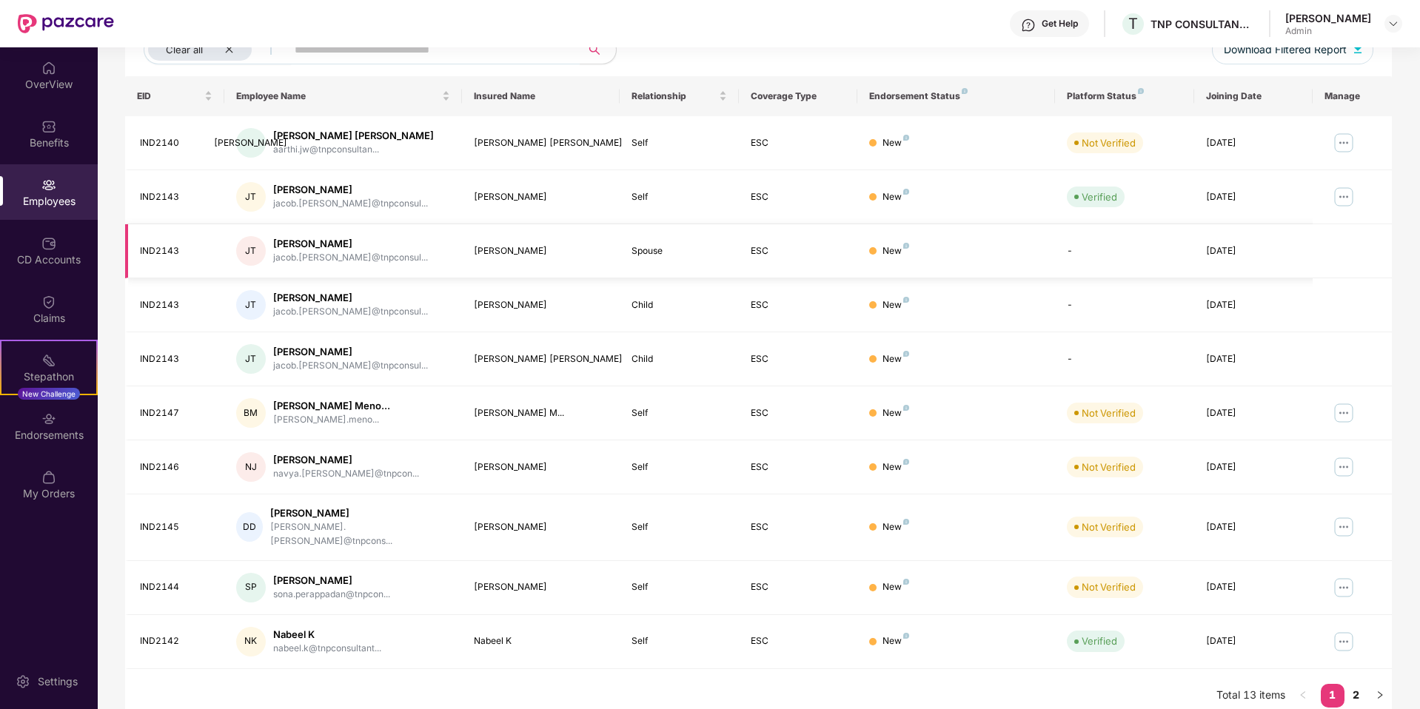
scroll to position [201, 0]
click at [1392, 687] on div "Filters 1 Group Health Insurance Employee Reports 116 Employees 34 Spouse 26 Ch…" at bounding box center [759, 310] width 1322 height 823
click at [1380, 690] on icon "right" at bounding box center [1380, 694] width 9 height 9
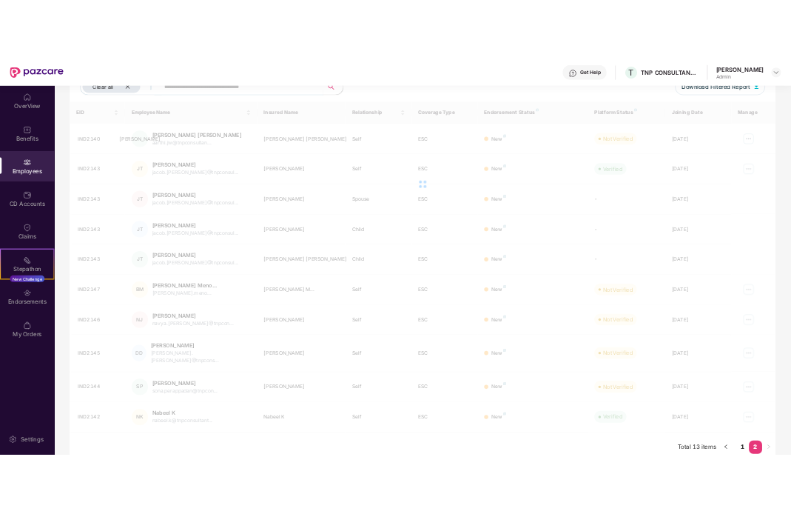
scroll to position [47, 0]
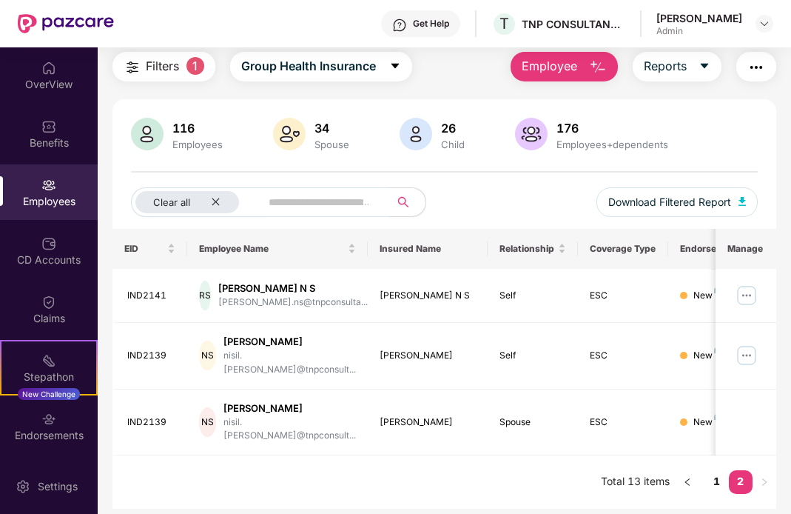
click at [167, 65] on span "Filters" at bounding box center [162, 66] width 33 height 19
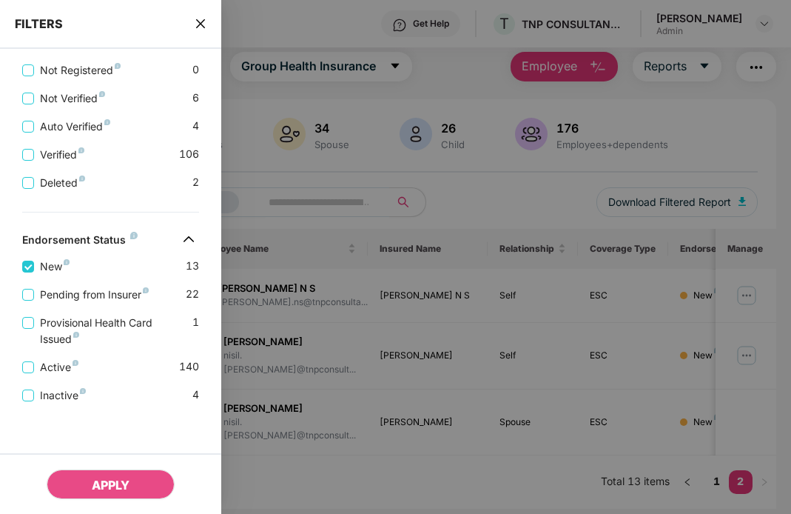
scroll to position [409, 0]
click at [136, 478] on button "APPLY" at bounding box center [111, 484] width 128 height 30
